Goal: Task Accomplishment & Management: Manage account settings

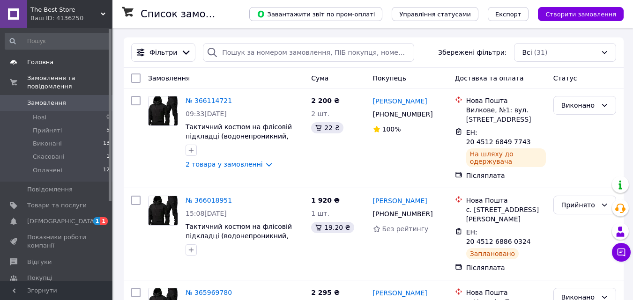
click at [52, 63] on span "Головна" at bounding box center [56, 62] width 59 height 8
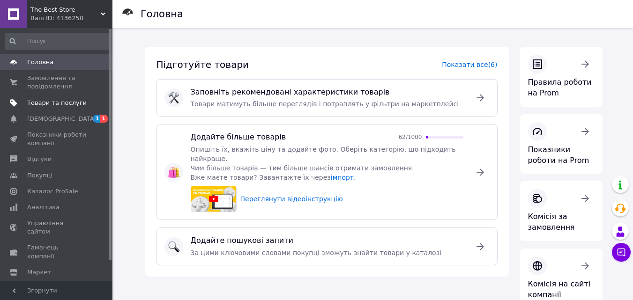
click at [54, 105] on span "Товари та послуги" at bounding box center [56, 103] width 59 height 8
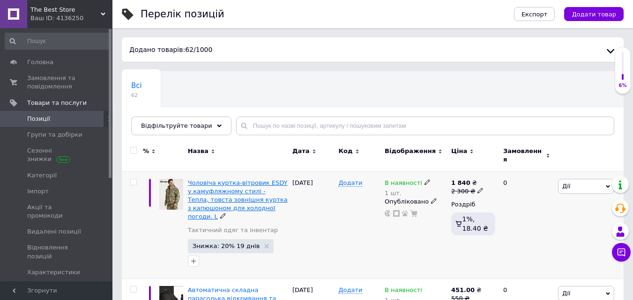
click at [224, 197] on span "Чоловіча куртка-вітровик ESDY у камуфляжному стилі - Тепла, товста зовнішня кур…" at bounding box center [238, 199] width 100 height 41
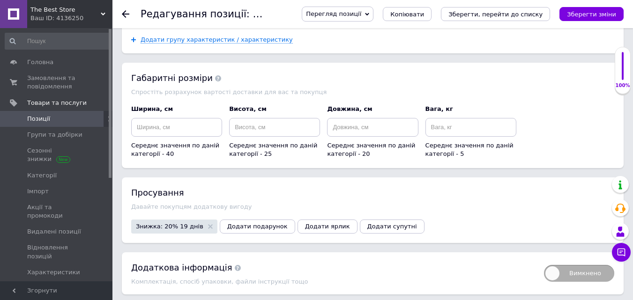
scroll to position [1018, 0]
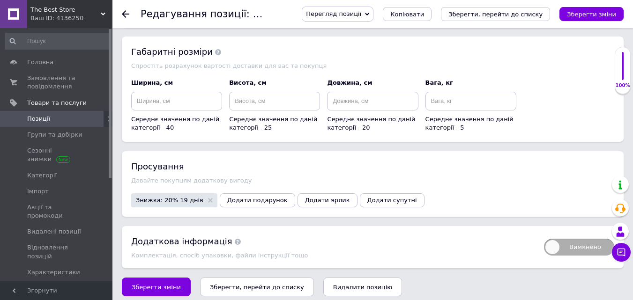
click at [182, 239] on div "Додаткова інформація" at bounding box center [332, 242] width 403 height 12
click at [186, 236] on div "Додаткова інформація" at bounding box center [332, 242] width 403 height 12
click at [550, 245] on span "Вимкнено" at bounding box center [579, 247] width 70 height 17
click at [544, 239] on input "Вимкнено" at bounding box center [541, 236] width 6 height 6
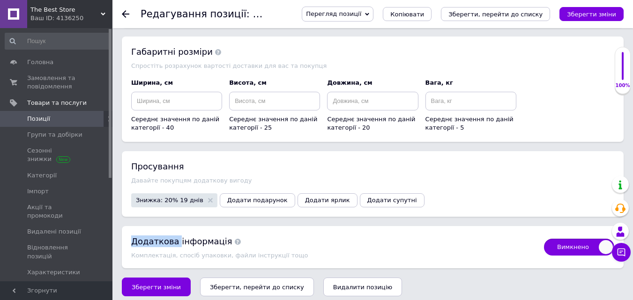
checkbox input "true"
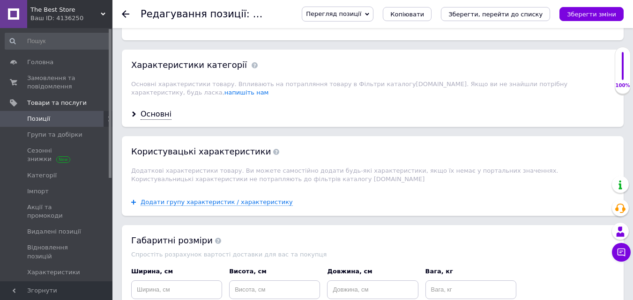
scroll to position [831, 0]
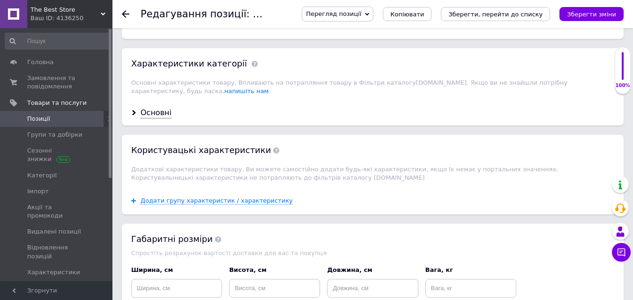
click at [173, 145] on span "Користувацькi характеристики" at bounding box center [205, 150] width 148 height 10
click at [179, 197] on span "Додати групу характеристик / характеристику" at bounding box center [216, 200] width 152 height 7
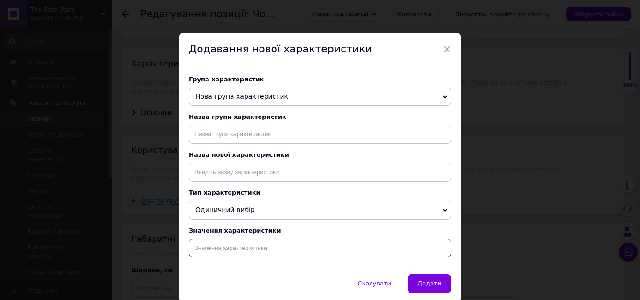
drag, startPoint x: 259, startPoint y: 256, endPoint x: 266, endPoint y: 256, distance: 7.0
click at [266, 256] on input at bounding box center [320, 248] width 262 height 19
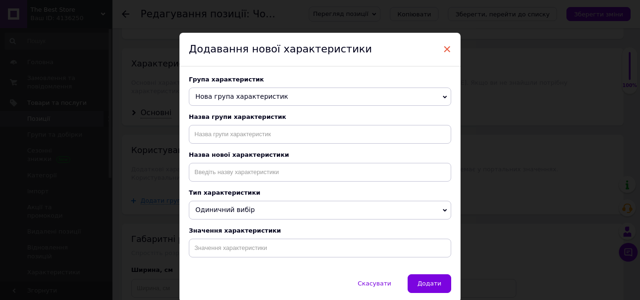
click at [444, 52] on span "×" at bounding box center [446, 49] width 8 height 16
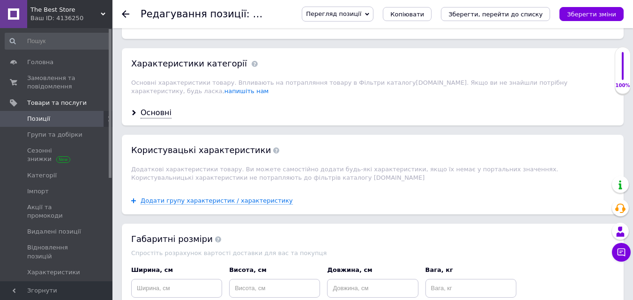
click at [202, 66] on div "Характеристики категорії" at bounding box center [189, 64] width 116 height 12
click at [145, 108] on div "Основні" at bounding box center [155, 113] width 31 height 11
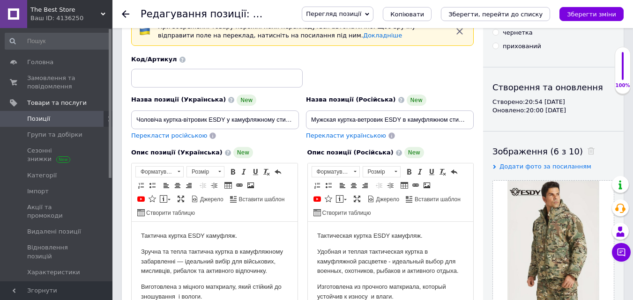
scroll to position [0, 0]
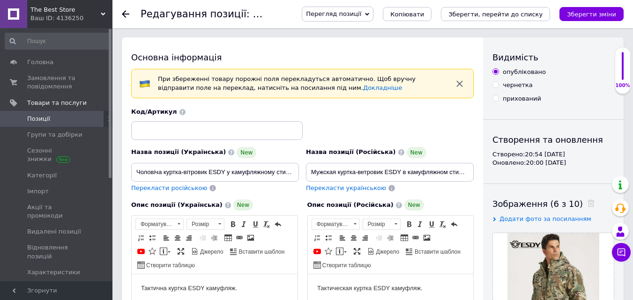
drag, startPoint x: 386, startPoint y: 16, endPoint x: 396, endPoint y: 37, distance: 23.0
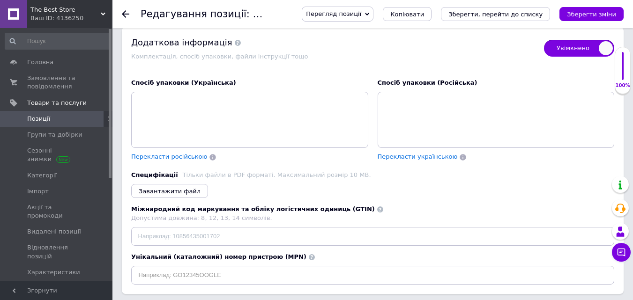
scroll to position [1629, 0]
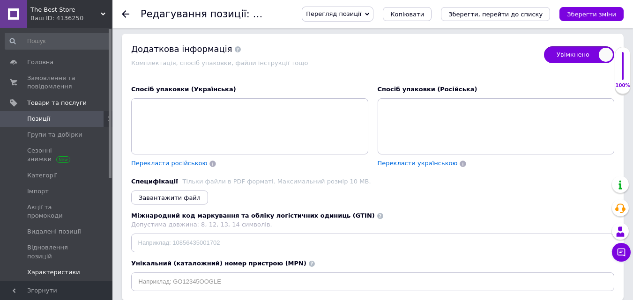
click at [35, 268] on span "Характеристики" at bounding box center [53, 272] width 53 height 8
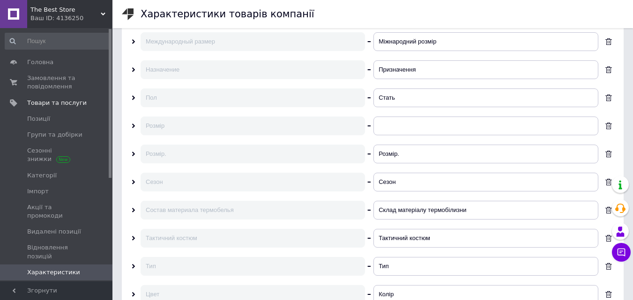
scroll to position [198, 0]
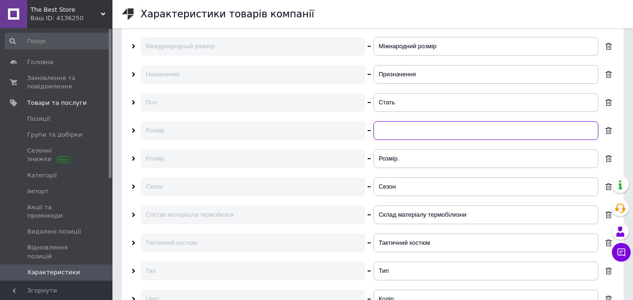
click at [401, 133] on input at bounding box center [485, 130] width 225 height 19
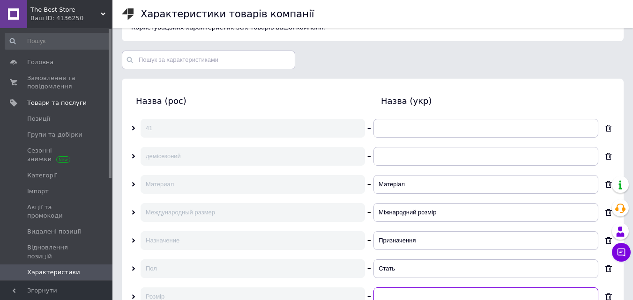
scroll to position [28, 0]
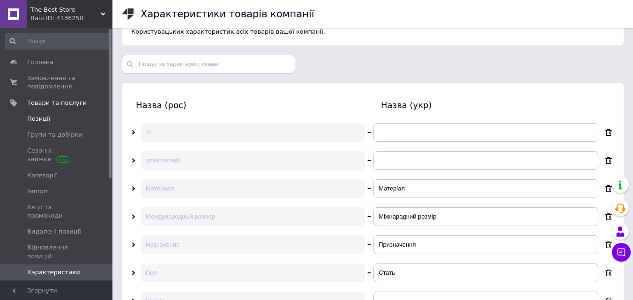
click at [37, 122] on span "Позиції" at bounding box center [38, 119] width 23 height 8
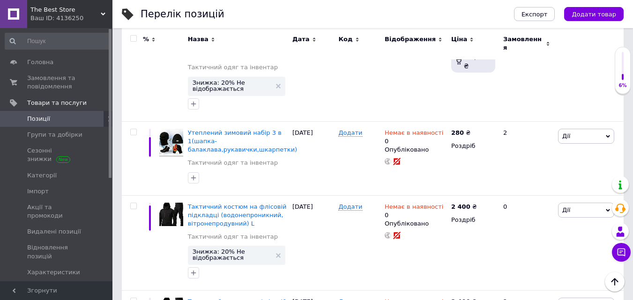
scroll to position [635, 0]
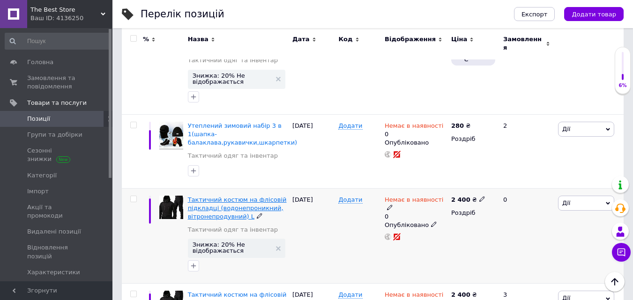
click at [213, 196] on span "Тактичний костюм на флісовій підкладці (водонепроникний, вітронепродувний) L" at bounding box center [237, 208] width 99 height 24
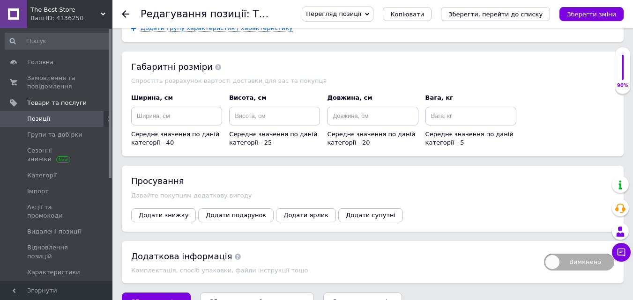
scroll to position [1004, 0]
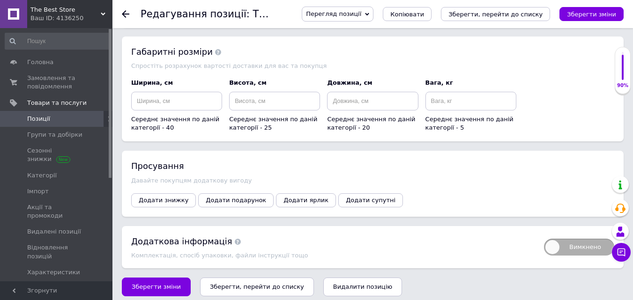
click at [577, 239] on span "Вимкнено" at bounding box center [579, 247] width 70 height 17
click at [544, 236] on input "Вимкнено" at bounding box center [541, 236] width 6 height 6
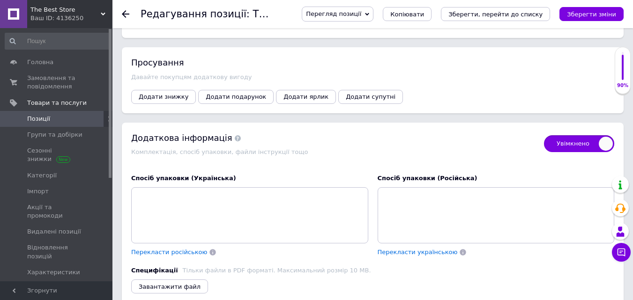
scroll to position [1105, 0]
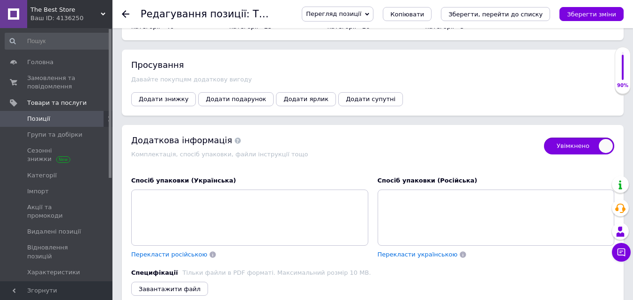
click at [571, 138] on span "Увімкнено" at bounding box center [579, 146] width 70 height 17
click at [544, 136] on input "Увімкнено" at bounding box center [541, 135] width 6 height 6
checkbox input "false"
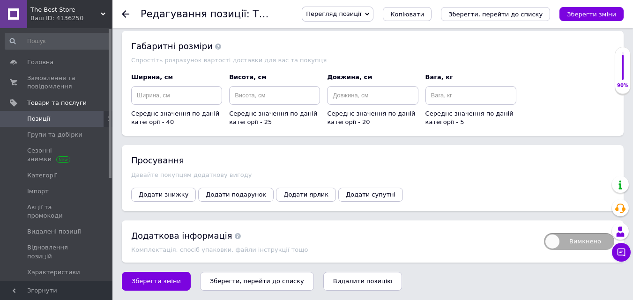
scroll to position [1004, 0]
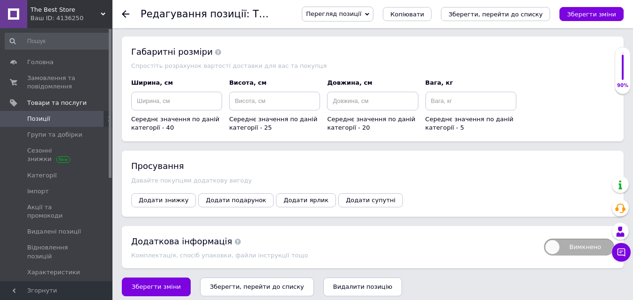
click at [58, 284] on span "[DEMOGRAPHIC_DATA]" at bounding box center [61, 288] width 69 height 8
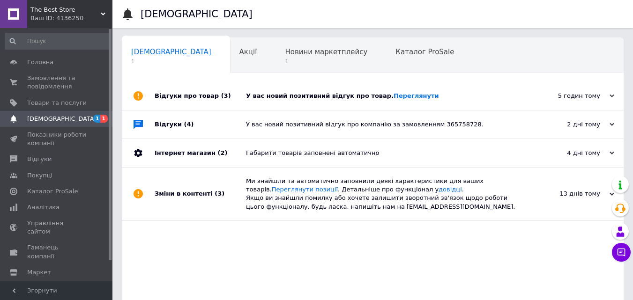
click at [314, 97] on div "У вас новий позитивний відгук про товар. [GEOGRAPHIC_DATA]" at bounding box center [383, 96] width 274 height 8
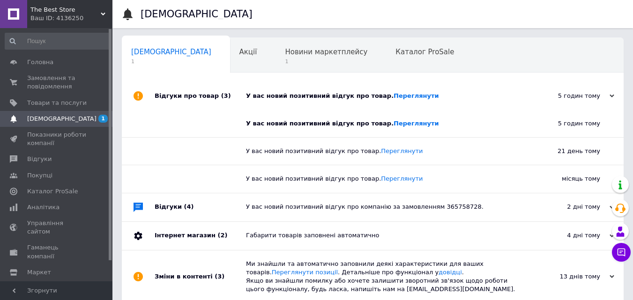
click at [320, 96] on div "У вас новий позитивний відгук про товар. [GEOGRAPHIC_DATA]" at bounding box center [383, 96] width 274 height 8
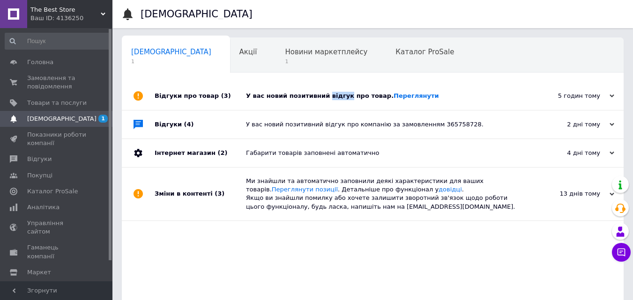
click at [320, 96] on div "У вас новий позитивний відгук про товар. [GEOGRAPHIC_DATA]" at bounding box center [383, 96] width 274 height 8
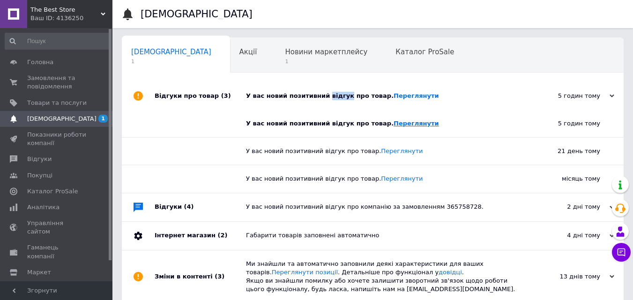
click at [393, 123] on link "Переглянути" at bounding box center [415, 123] width 45 height 7
click at [285, 56] on span "Новини маркетплейсу" at bounding box center [326, 52] width 82 height 8
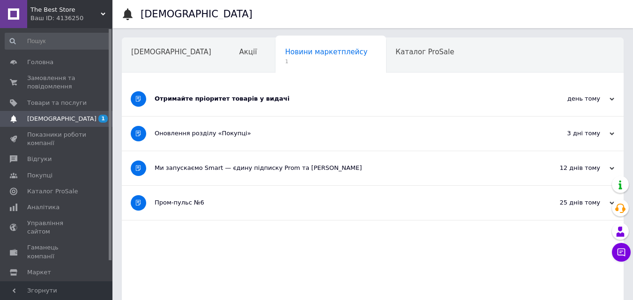
click at [253, 100] on div "Отримайте пріоритет товарів у видачі" at bounding box center [338, 99] width 366 height 8
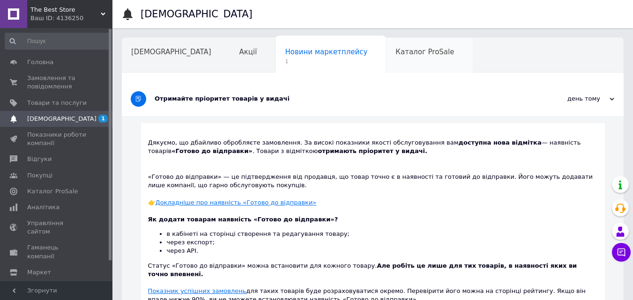
click at [395, 53] on span "Каталог ProSale" at bounding box center [424, 52] width 59 height 8
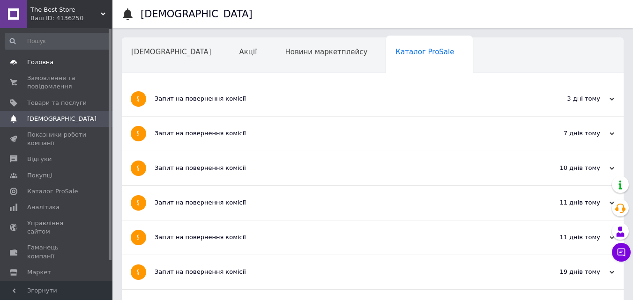
click at [48, 61] on span "Головна" at bounding box center [40, 62] width 26 height 8
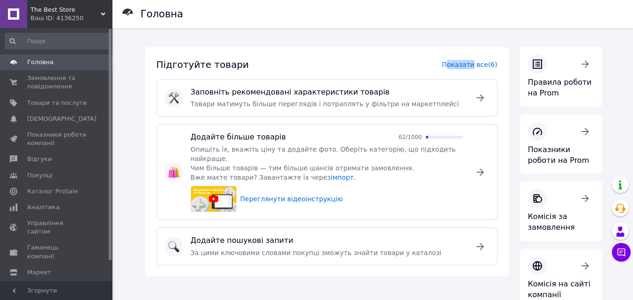
drag, startPoint x: 475, startPoint y: 65, endPoint x: 446, endPoint y: 39, distance: 38.1
click at [446, 39] on div "Підготуйте товари Показати все (6) Заповніть рекомендовані характеристики товар…" at bounding box center [373, 277] width 479 height 498
click at [42, 193] on span "Каталог ProSale" at bounding box center [52, 191] width 51 height 8
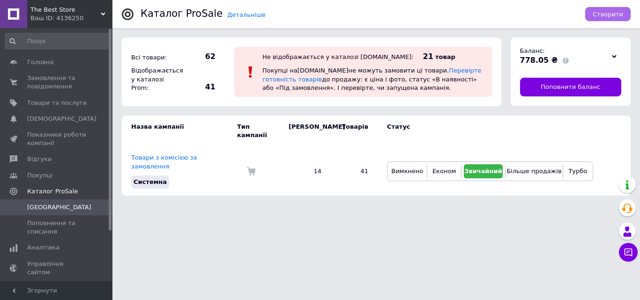
click at [613, 19] on button "Створити" at bounding box center [607, 14] width 45 height 14
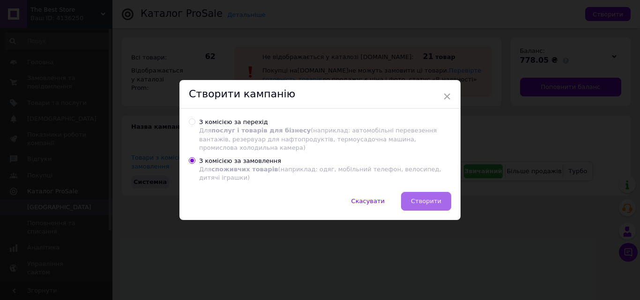
click at [437, 200] on span "Створити" at bounding box center [426, 201] width 30 height 7
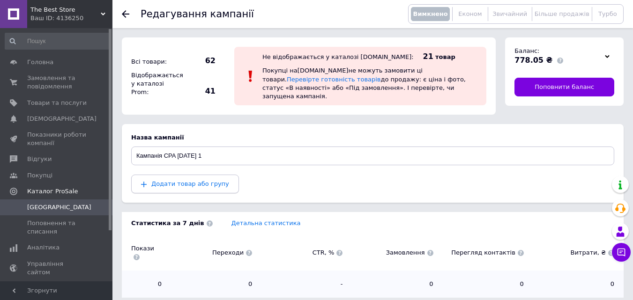
click at [185, 180] on span "Додати товар або групу" at bounding box center [185, 184] width 88 height 8
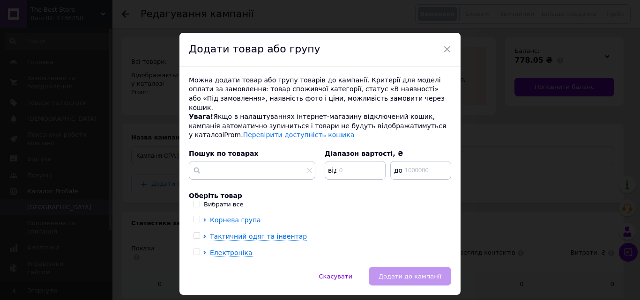
click at [198, 232] on span at bounding box center [196, 235] width 7 height 7
click at [198, 233] on input "checkbox" at bounding box center [196, 236] width 6 height 6
click at [194, 233] on input "checkbox" at bounding box center [196, 236] width 6 height 6
checkbox input "false"
click at [214, 233] on span "Тактичний одяг та інвентар" at bounding box center [258, 236] width 97 height 7
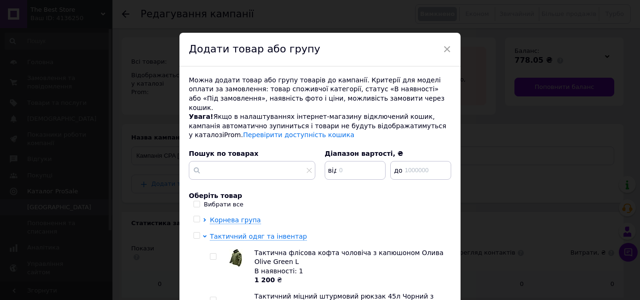
click at [235, 249] on img at bounding box center [236, 258] width 14 height 18
checkbox input "true"
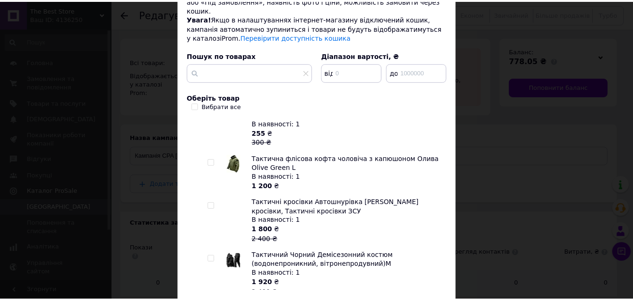
scroll to position [150, 0]
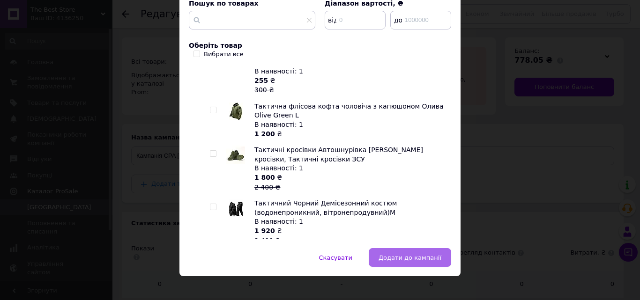
click at [402, 254] on button "Додати до кампанії" at bounding box center [409, 257] width 82 height 19
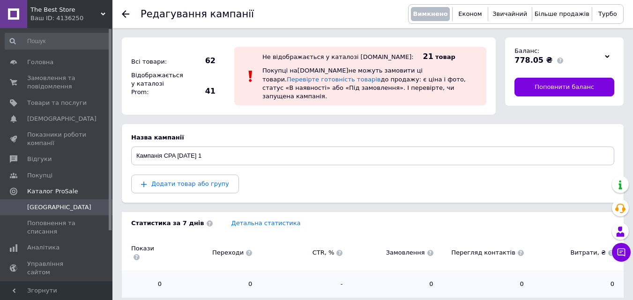
click at [402, 271] on div "0 0 - 0 0 0" at bounding box center [372, 284] width 501 height 27
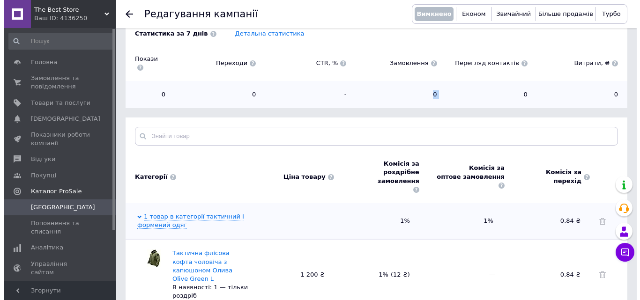
scroll to position [198, 0]
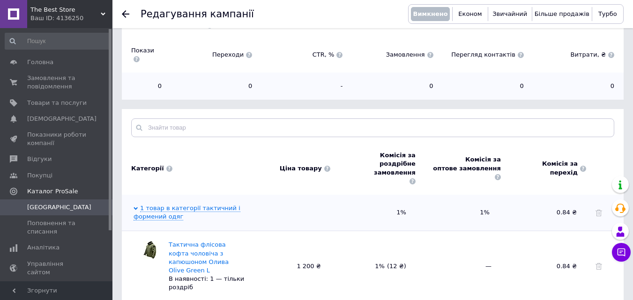
click at [560, 160] on span "Комісія за перехід" at bounding box center [560, 168] width 36 height 17
click at [583, 166] on span at bounding box center [583, 169] width 6 height 6
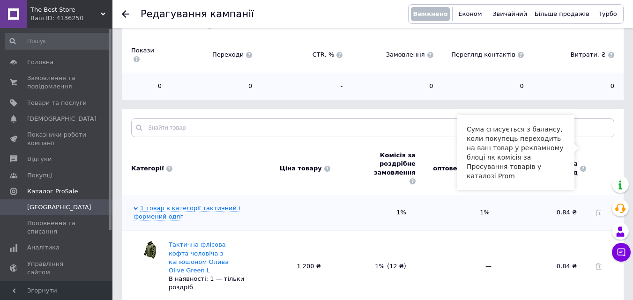
click at [599, 157] on div "Категорії Ціна товару [PERSON_NAME] за роздрібне замовлення Комісія за оптове з…" at bounding box center [372, 168] width 492 height 34
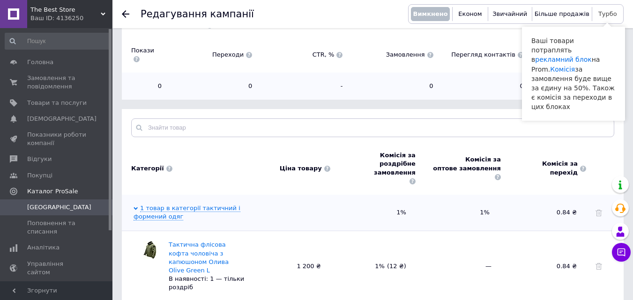
click at [607, 14] on span "Турбо" at bounding box center [607, 13] width 19 height 7
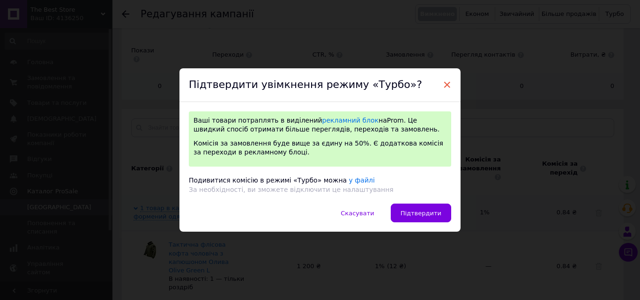
click at [445, 86] on span "×" at bounding box center [446, 85] width 8 height 16
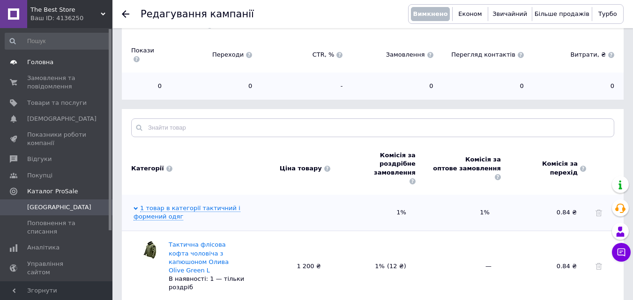
click at [39, 61] on span "Головна" at bounding box center [40, 62] width 26 height 8
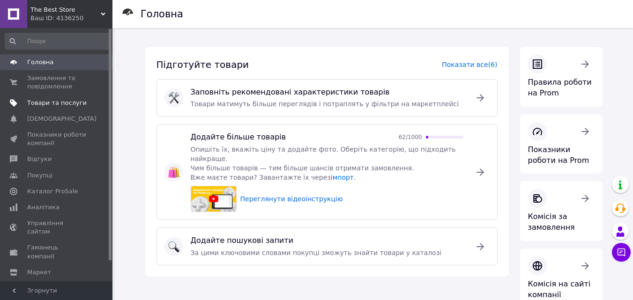
click at [42, 103] on span "Товари та послуги" at bounding box center [56, 103] width 59 height 8
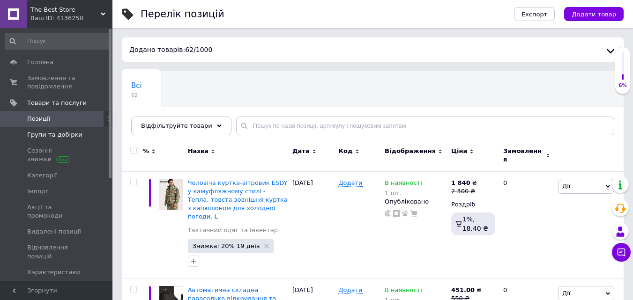
click at [42, 137] on span "Групи та добірки" at bounding box center [54, 135] width 55 height 8
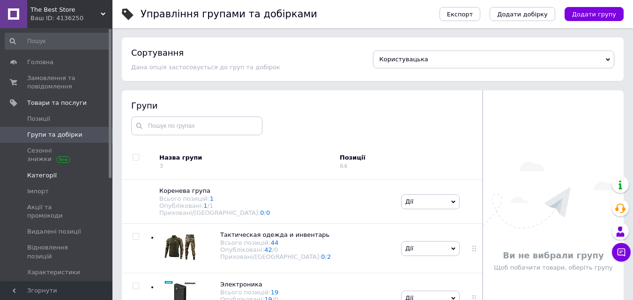
click at [36, 174] on span "Категорії" at bounding box center [41, 175] width 29 height 8
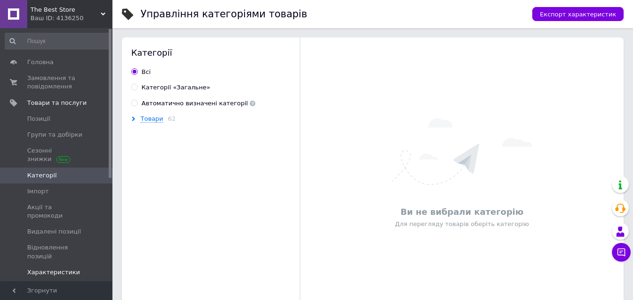
click at [58, 268] on span "Характеристики" at bounding box center [53, 272] width 53 height 8
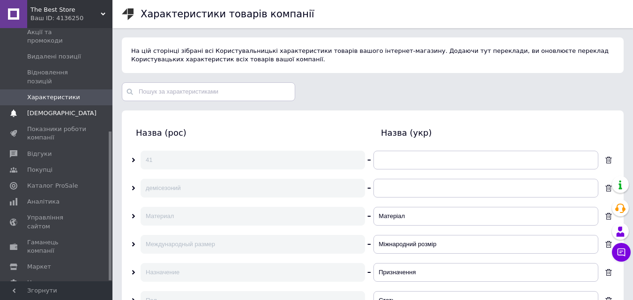
scroll to position [19, 0]
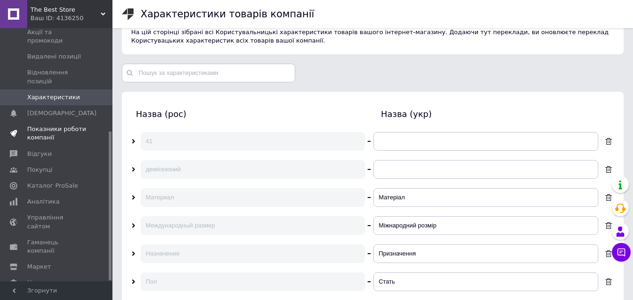
click at [45, 125] on span "Показники роботи компанії" at bounding box center [56, 133] width 59 height 17
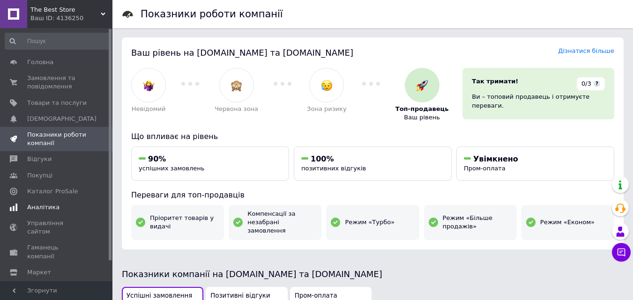
click at [41, 209] on span "Аналітика" at bounding box center [43, 207] width 32 height 8
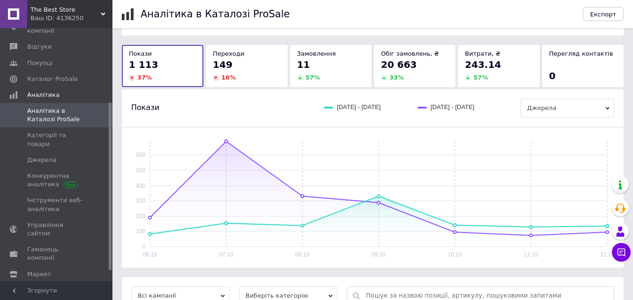
scroll to position [169, 0]
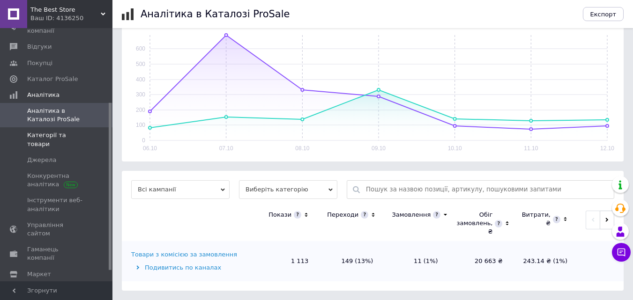
click at [53, 135] on span "Категорії та товари" at bounding box center [56, 139] width 59 height 17
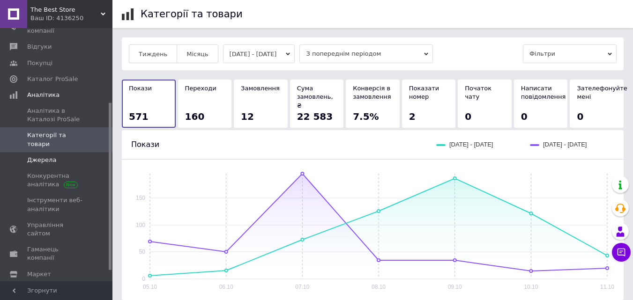
click at [42, 156] on span "Джерела" at bounding box center [41, 160] width 29 height 8
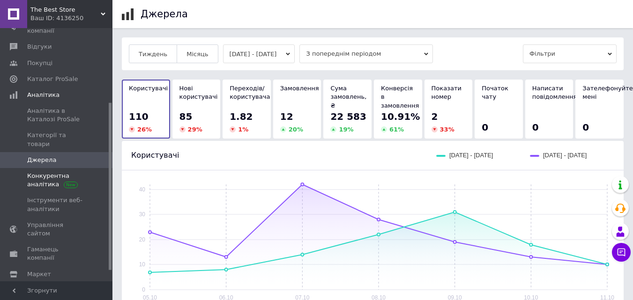
click at [55, 172] on span "Конкурентна аналітика" at bounding box center [56, 180] width 59 height 17
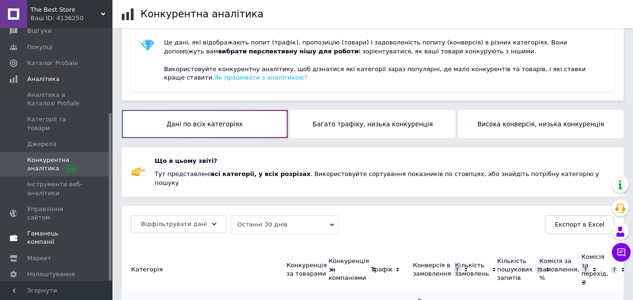
scroll to position [56, 0]
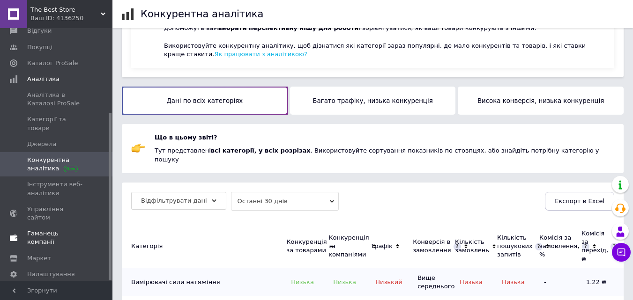
click at [56, 254] on span "Маркет" at bounding box center [56, 258] width 59 height 8
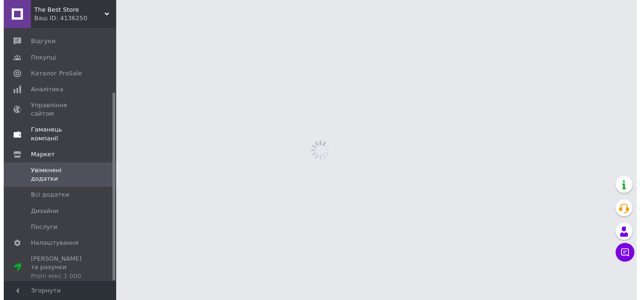
scroll to position [87, 0]
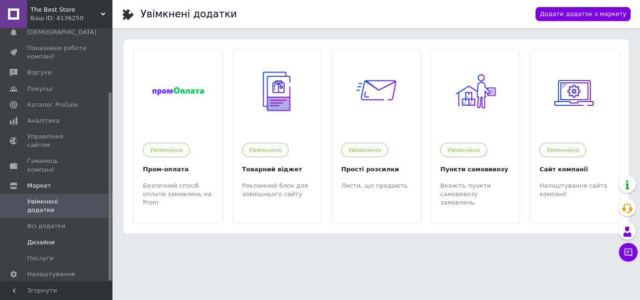
click at [52, 238] on span "Дизайни" at bounding box center [56, 242] width 59 height 8
